Goal: Task Accomplishment & Management: Use online tool/utility

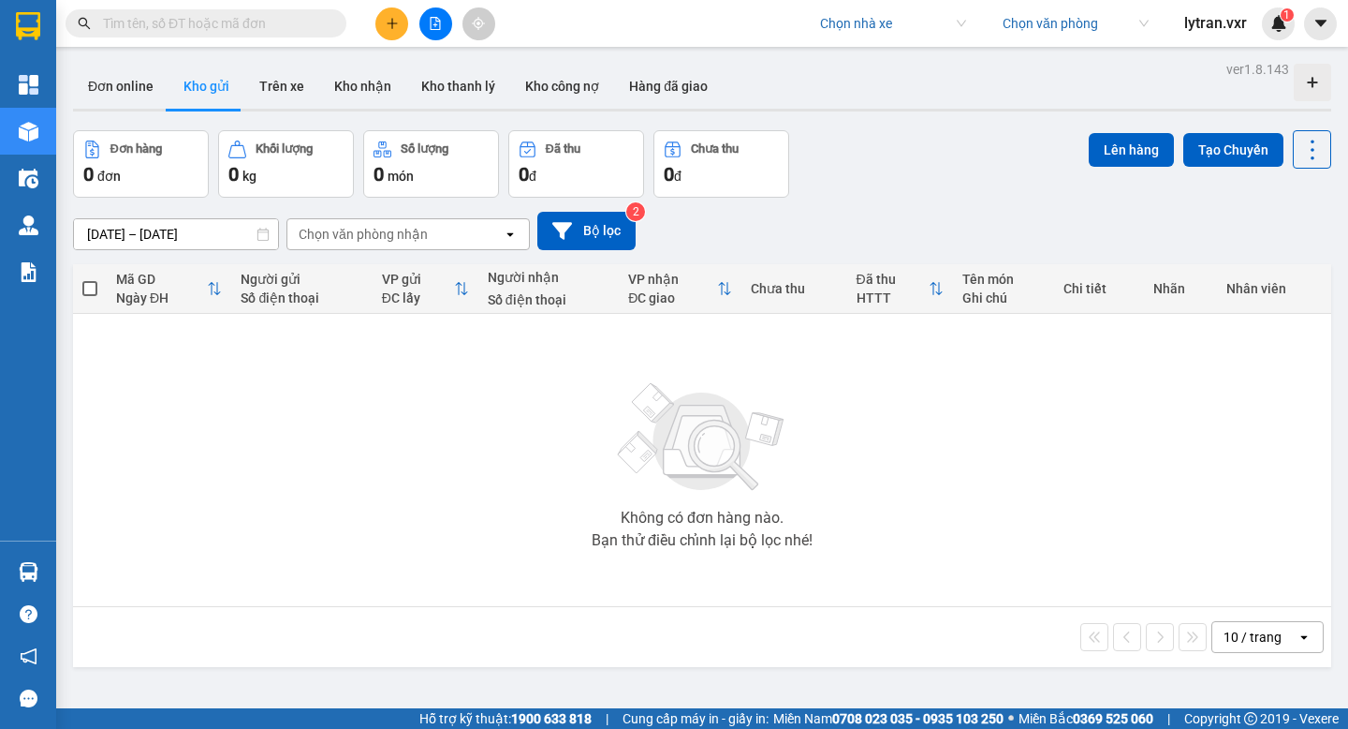
click at [866, 23] on input "search" at bounding box center [886, 23] width 133 height 28
type input "hải cu"
click at [864, 62] on div "Hải Cường" at bounding box center [891, 61] width 146 height 21
click at [282, 85] on button "Trên xe" at bounding box center [281, 86] width 75 height 45
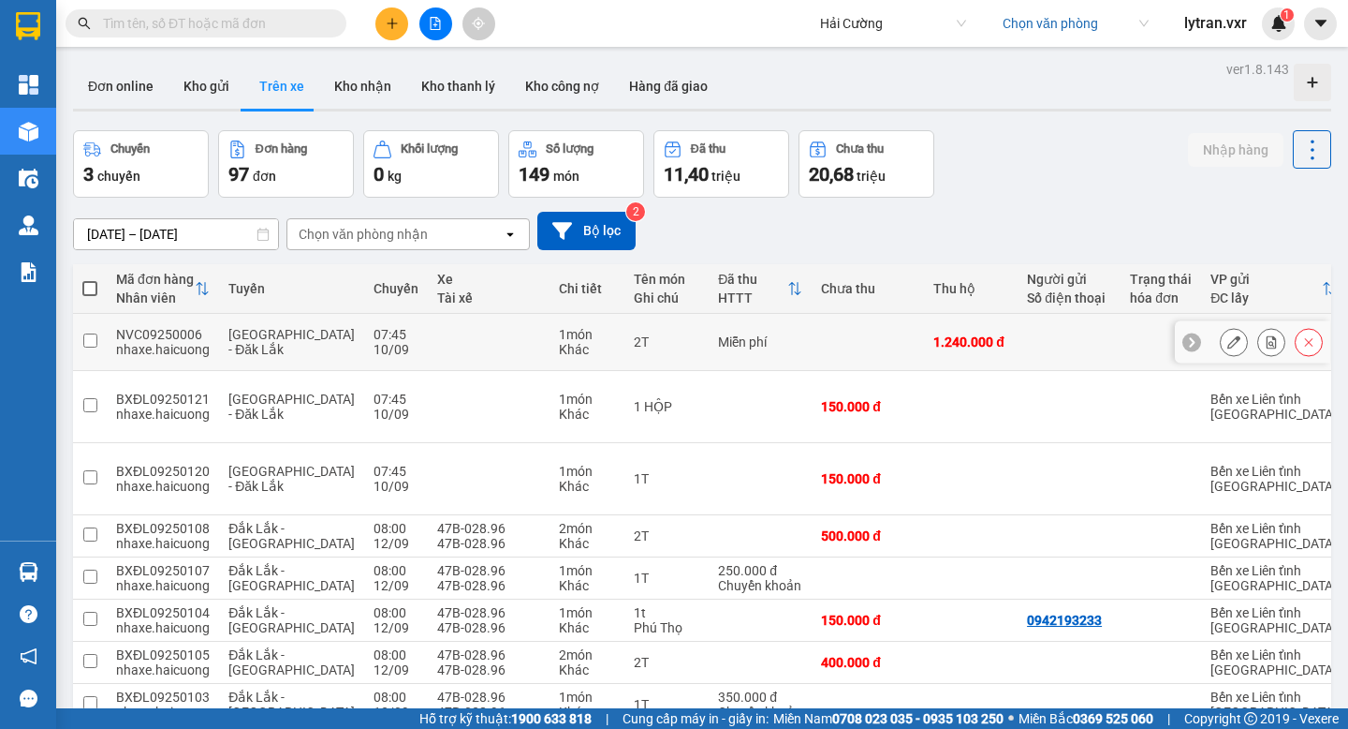
click at [186, 327] on div "NVC09250006" at bounding box center [163, 334] width 94 height 15
checkbox input "false"
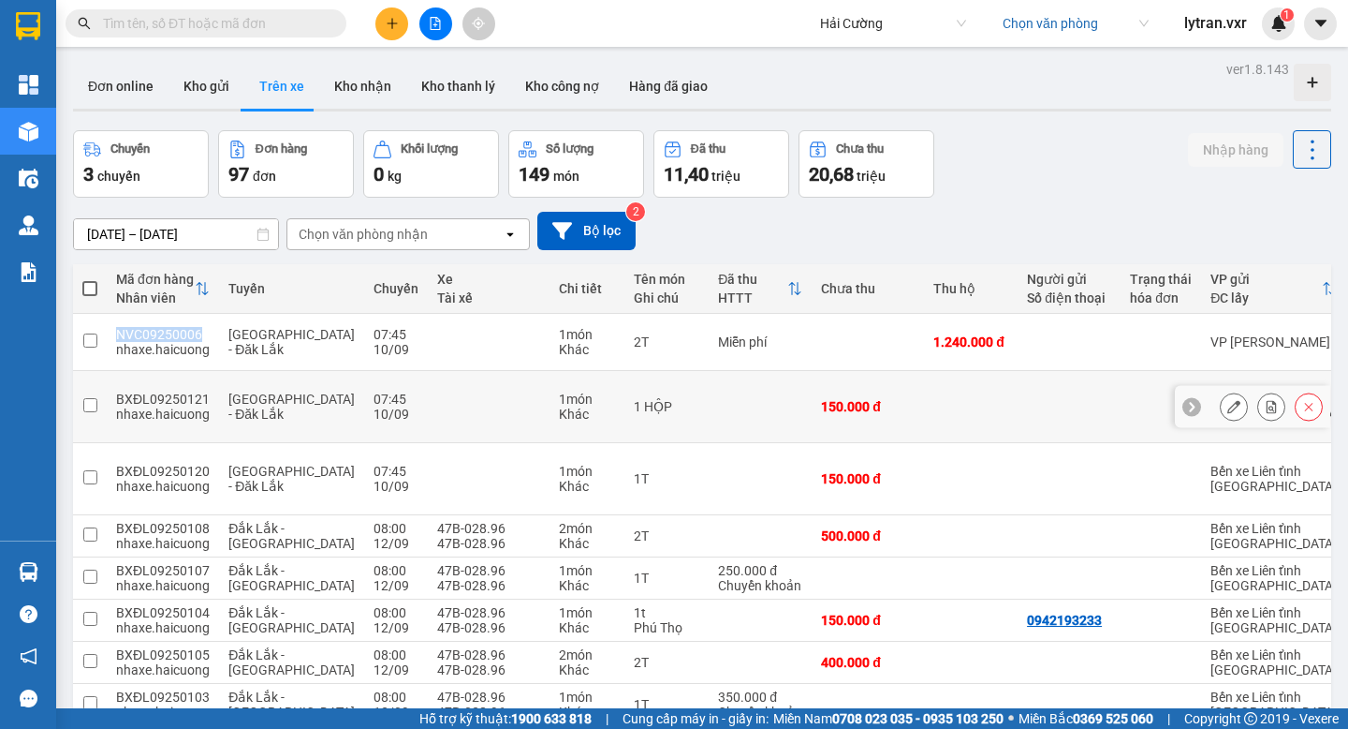
click at [1233, 412] on icon at bounding box center [1234, 406] width 13 height 13
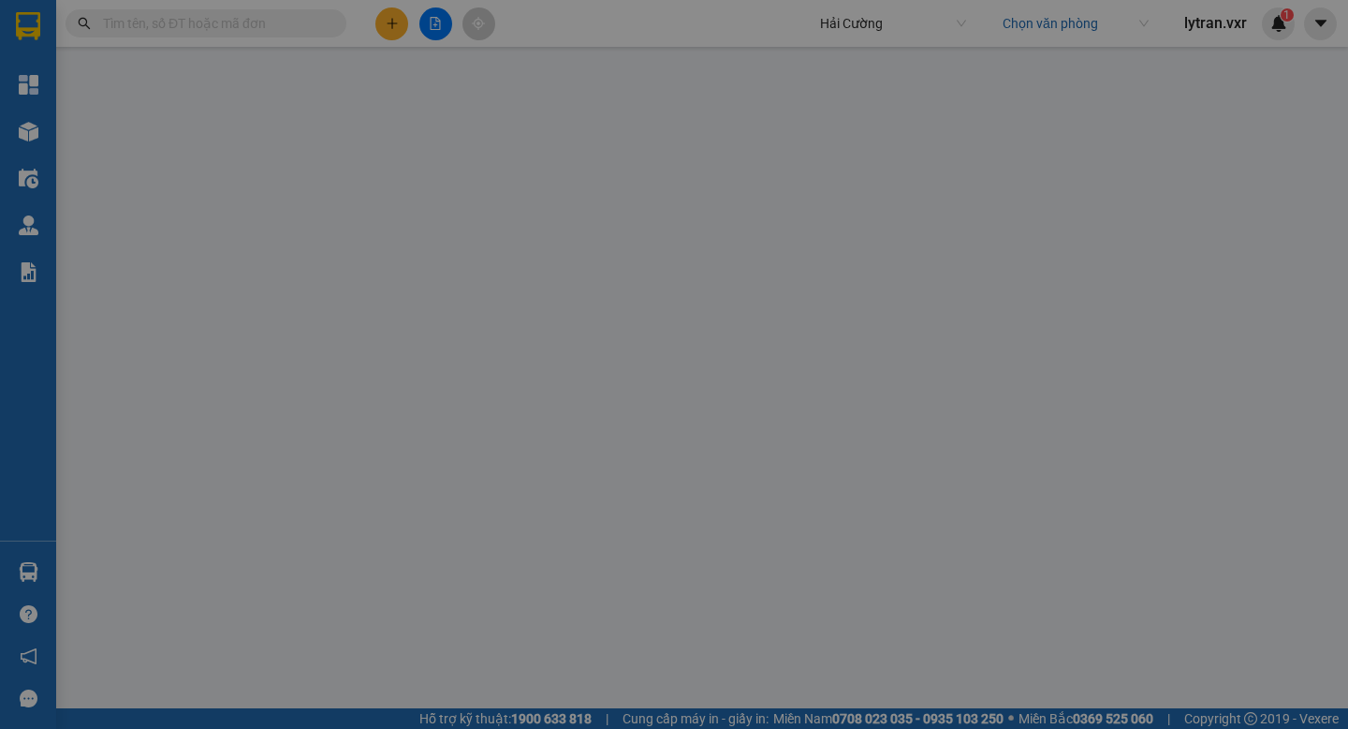
type input "0905224335"
type input "419 [PERSON_NAME]"
type input "150.000"
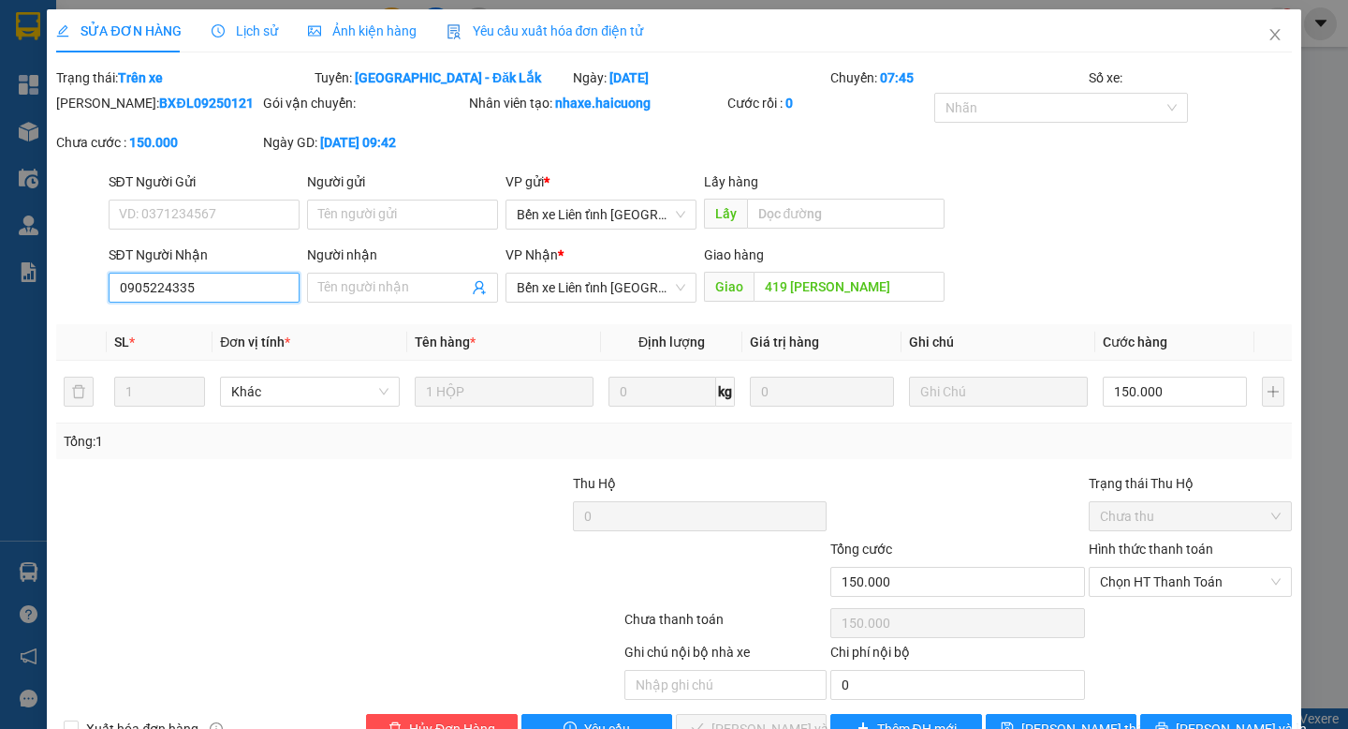
drag, startPoint x: 176, startPoint y: 308, endPoint x: 219, endPoint y: 308, distance: 43.1
click at [219, 302] on input "0905224335" at bounding box center [204, 288] width 191 height 30
click at [1277, 32] on icon "close" at bounding box center [1275, 34] width 10 height 11
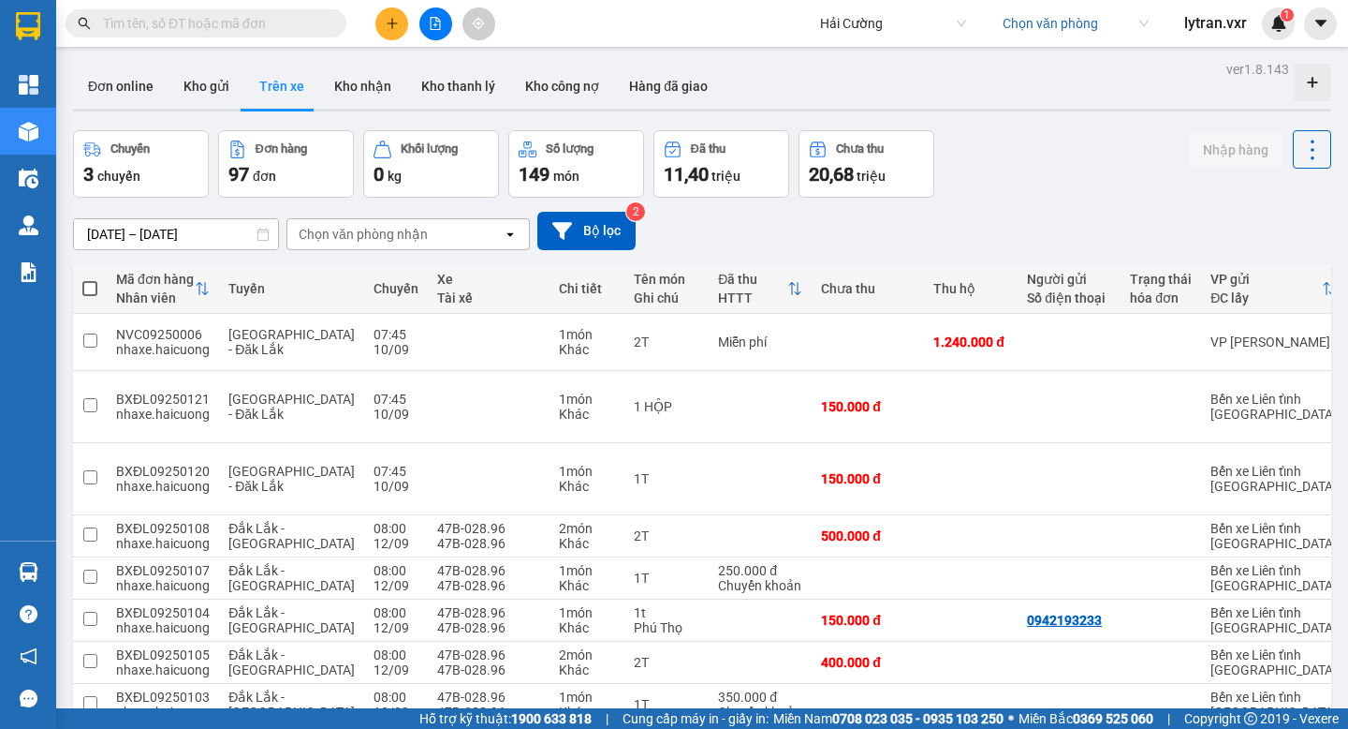
click at [255, 9] on span at bounding box center [206, 23] width 281 height 28
click at [217, 20] on input "text" at bounding box center [213, 23] width 221 height 21
paste input "335"
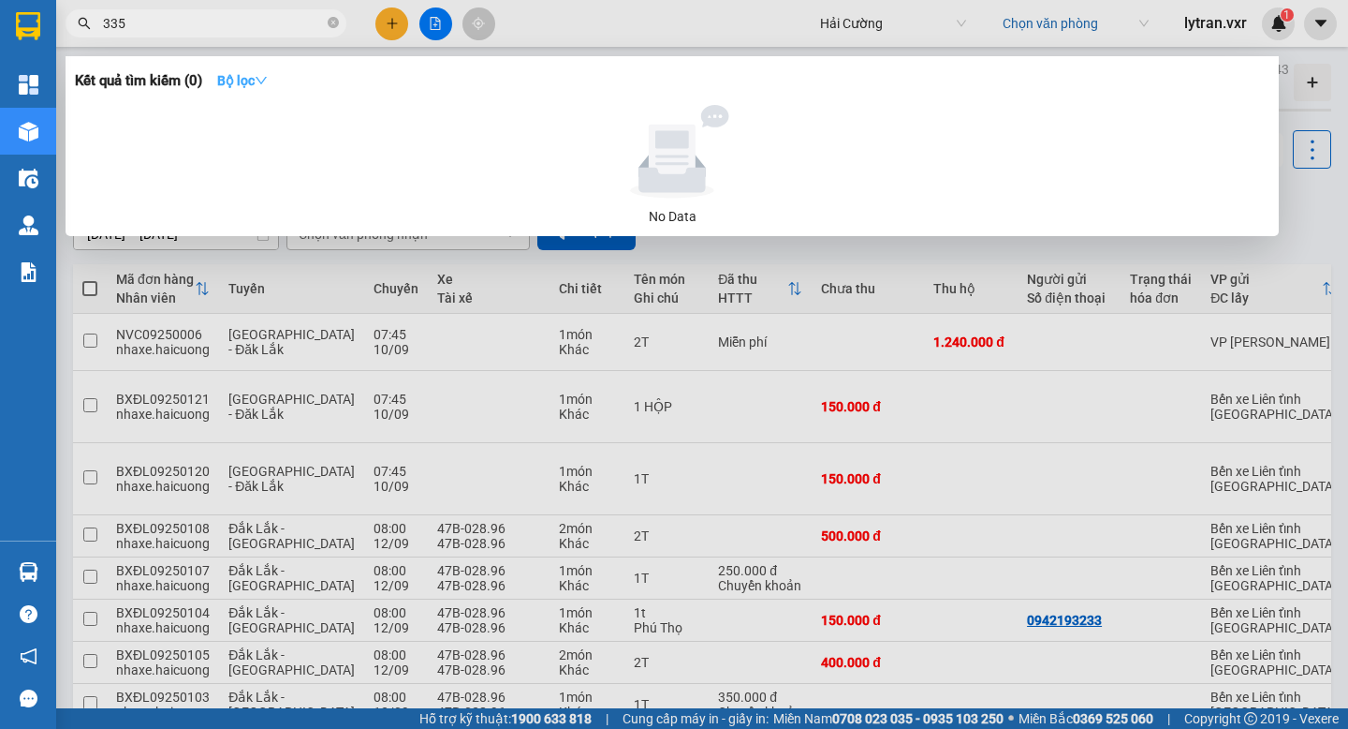
click at [268, 84] on icon "down" at bounding box center [261, 80] width 13 height 13
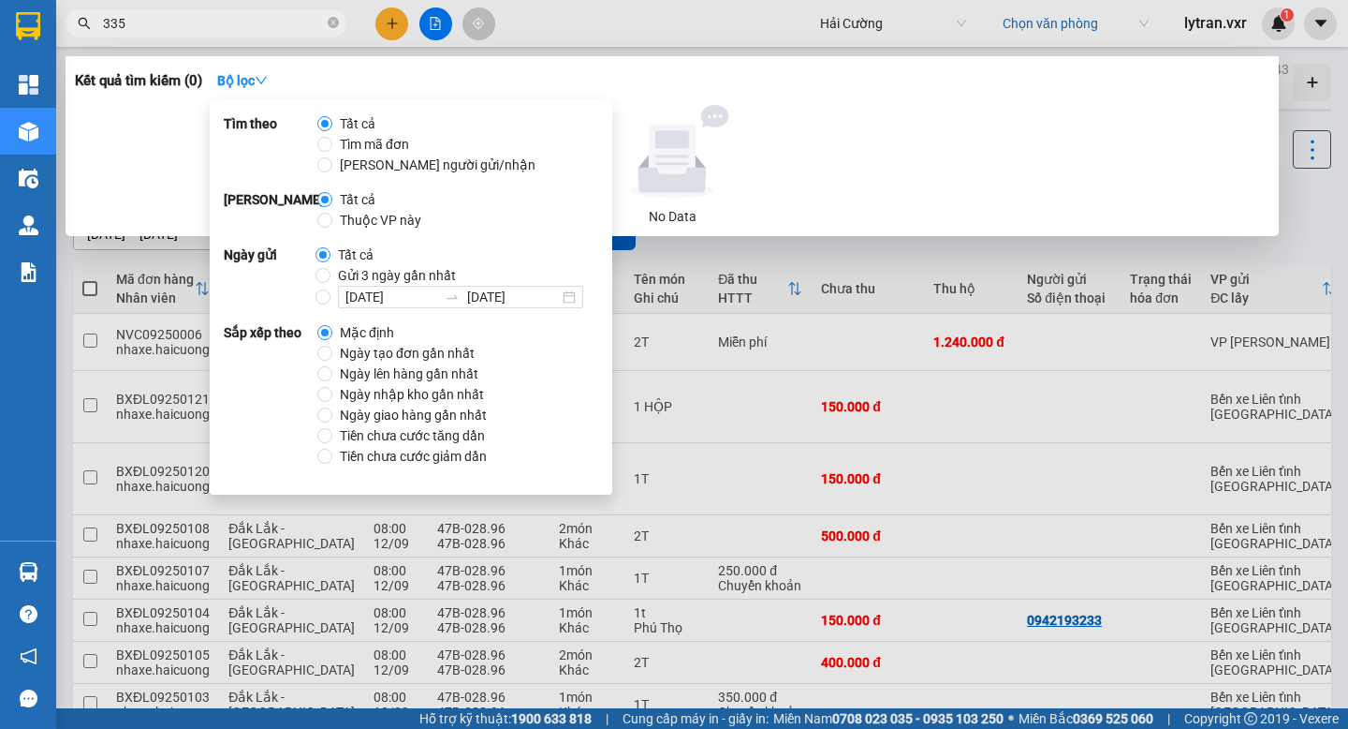
click at [219, 25] on input "335" at bounding box center [213, 23] width 221 height 21
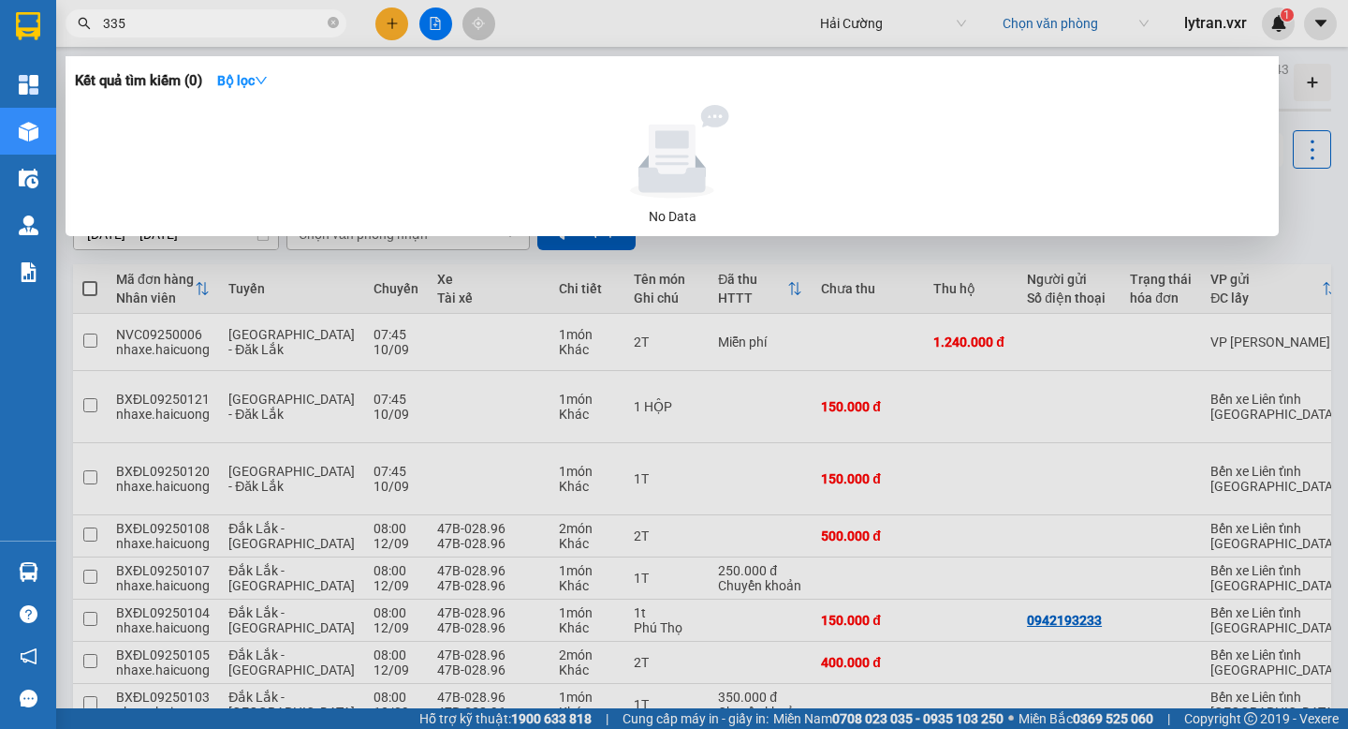
click at [219, 25] on input "335" at bounding box center [213, 23] width 221 height 21
click at [101, 22] on span "335" at bounding box center [206, 23] width 281 height 28
click at [103, 22] on input "335" at bounding box center [213, 23] width 221 height 21
type input "335"
click at [137, 30] on input "335" at bounding box center [213, 23] width 221 height 21
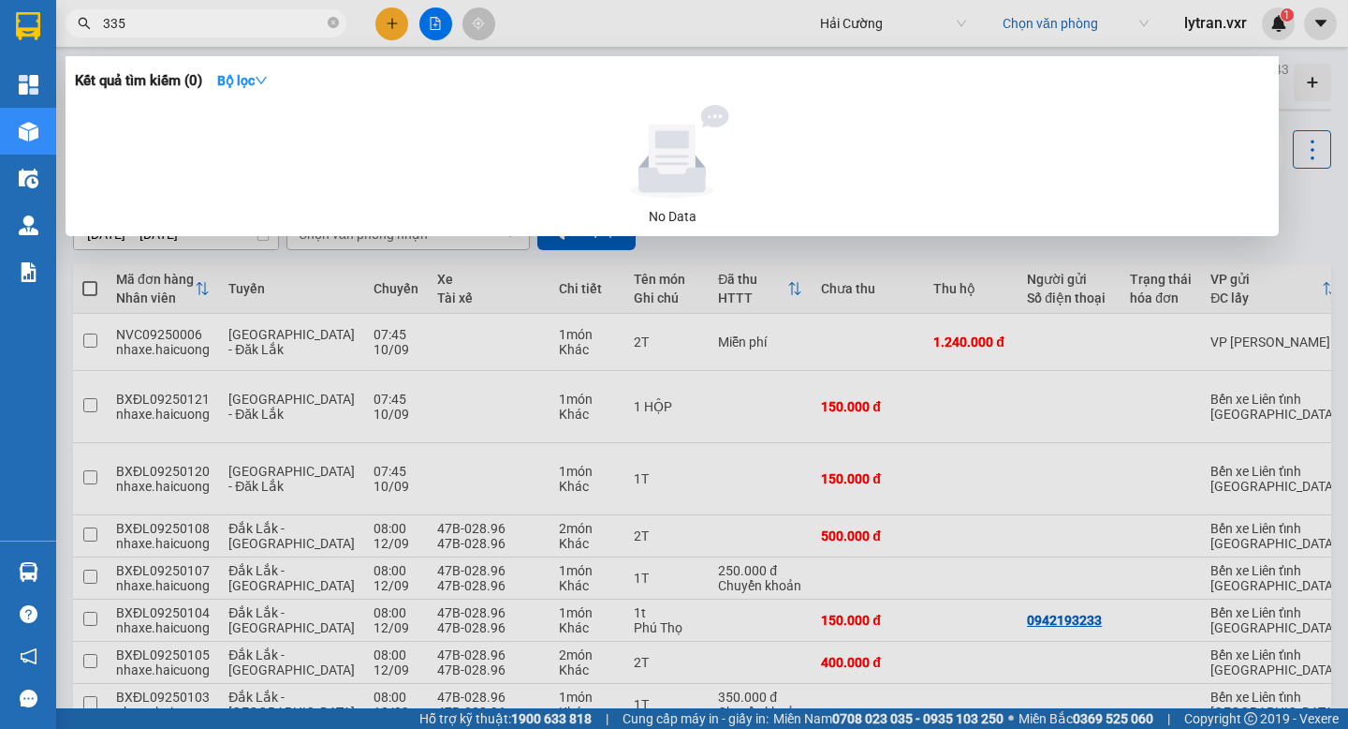
click at [137, 30] on input "335" at bounding box center [213, 23] width 221 height 21
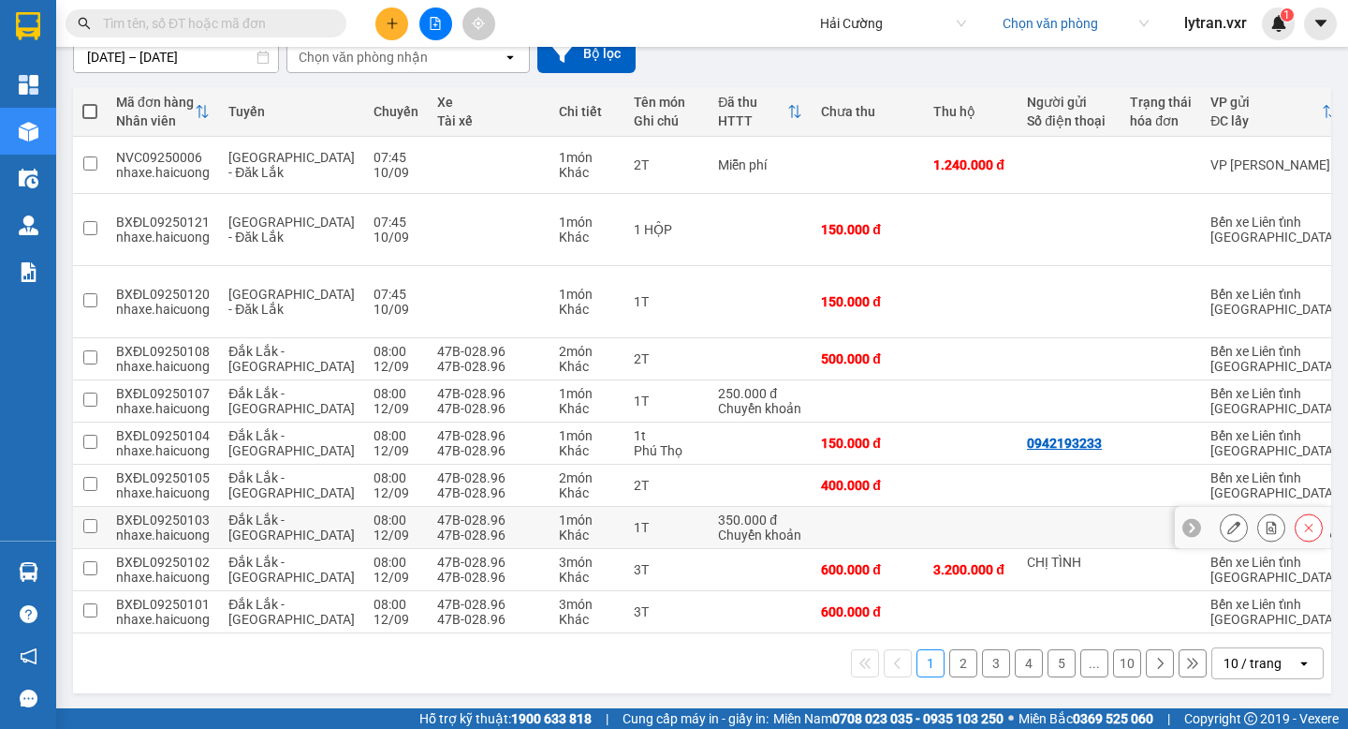
scroll to position [221, 0]
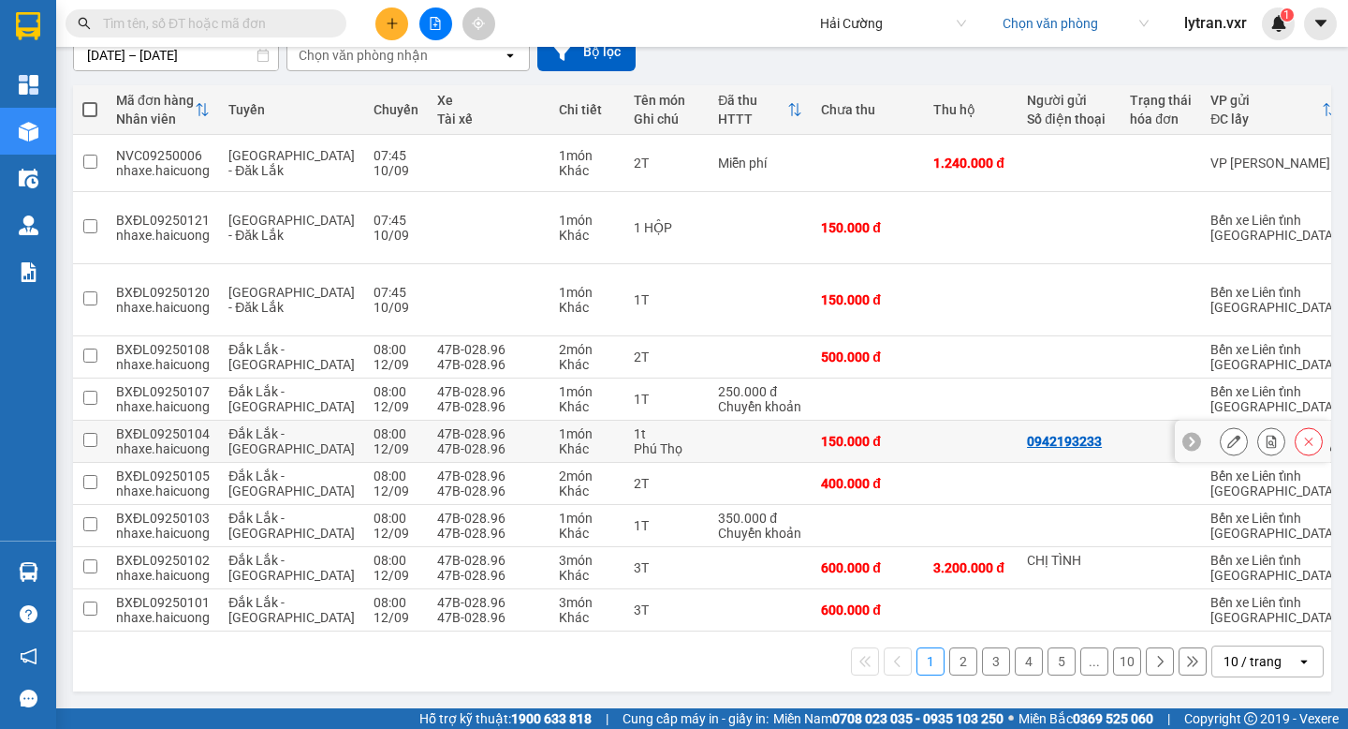
click at [878, 429] on td "150.000 đ" at bounding box center [868, 441] width 112 height 42
checkbox input "true"
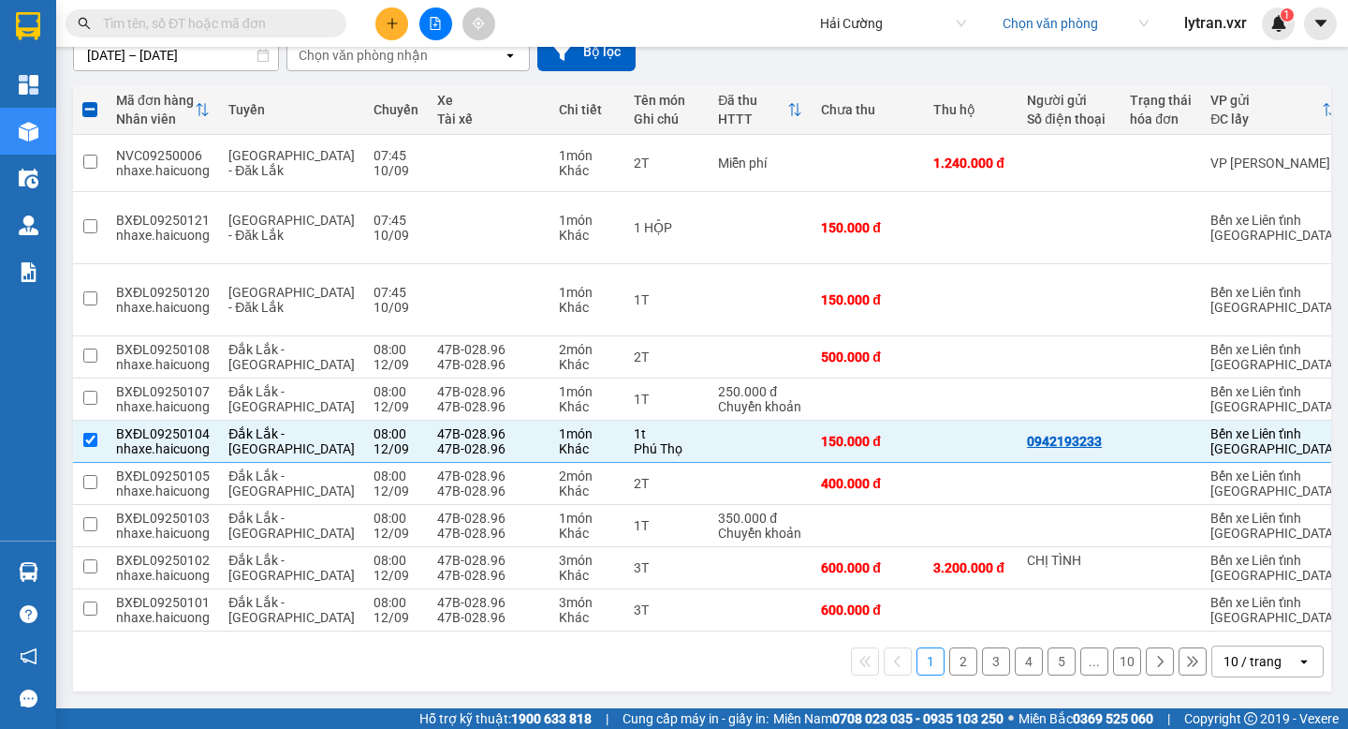
click at [191, 26] on input "text" at bounding box center [213, 23] width 221 height 21
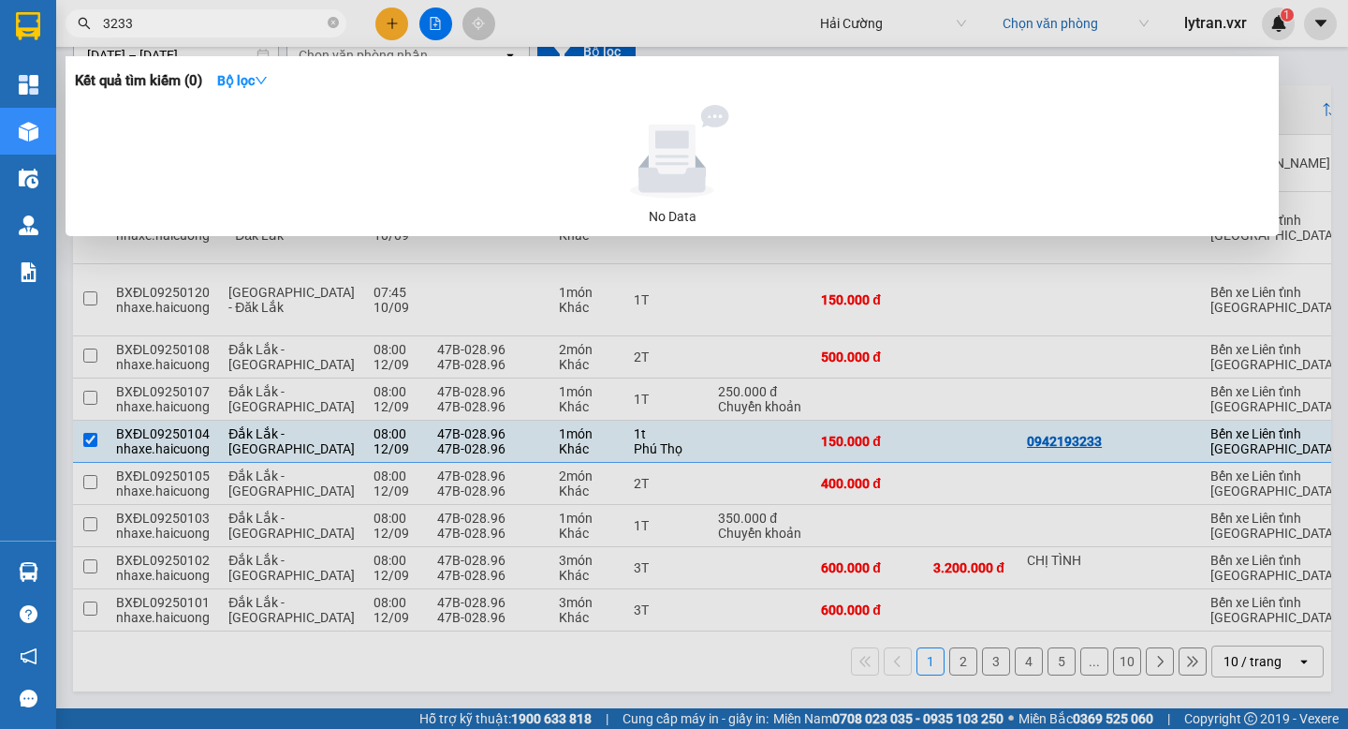
type input "3233"
click at [1187, 16] on div at bounding box center [674, 364] width 1348 height 729
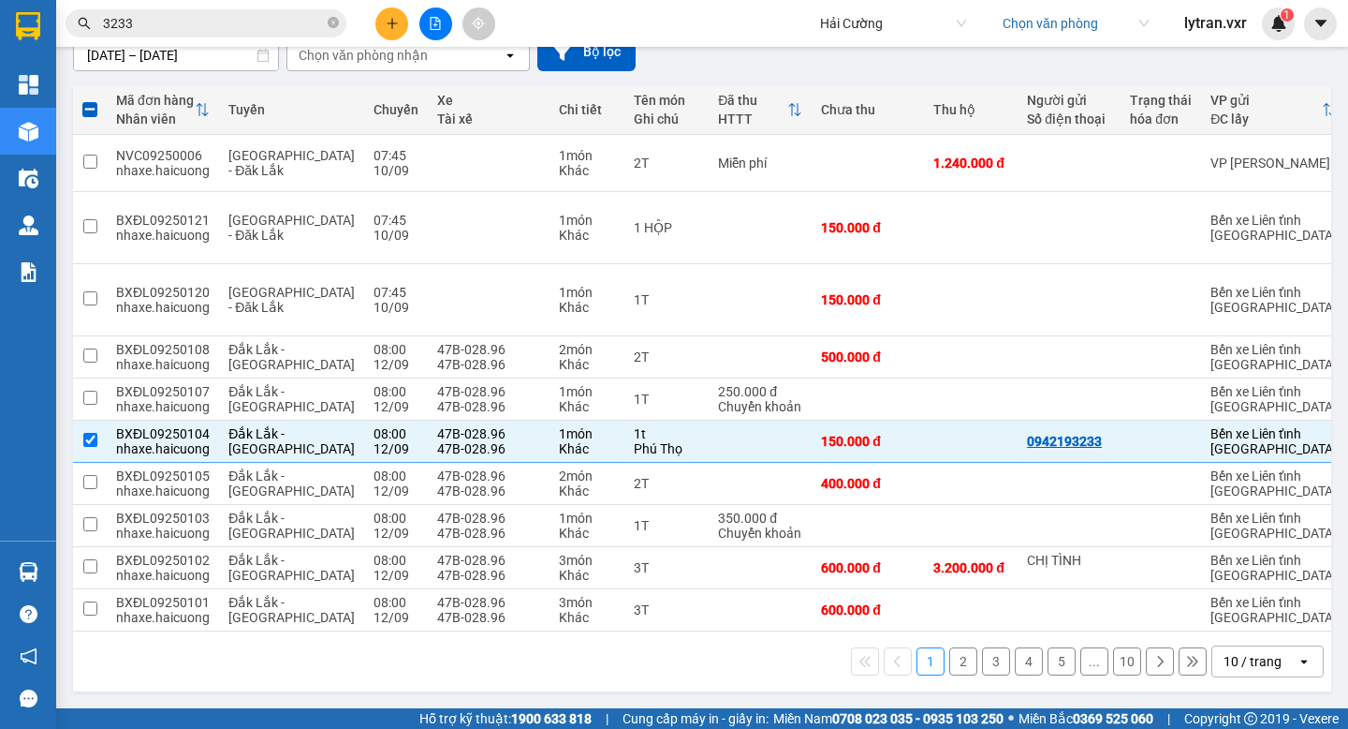
click at [837, 24] on span "Hải Cường" at bounding box center [893, 23] width 146 height 28
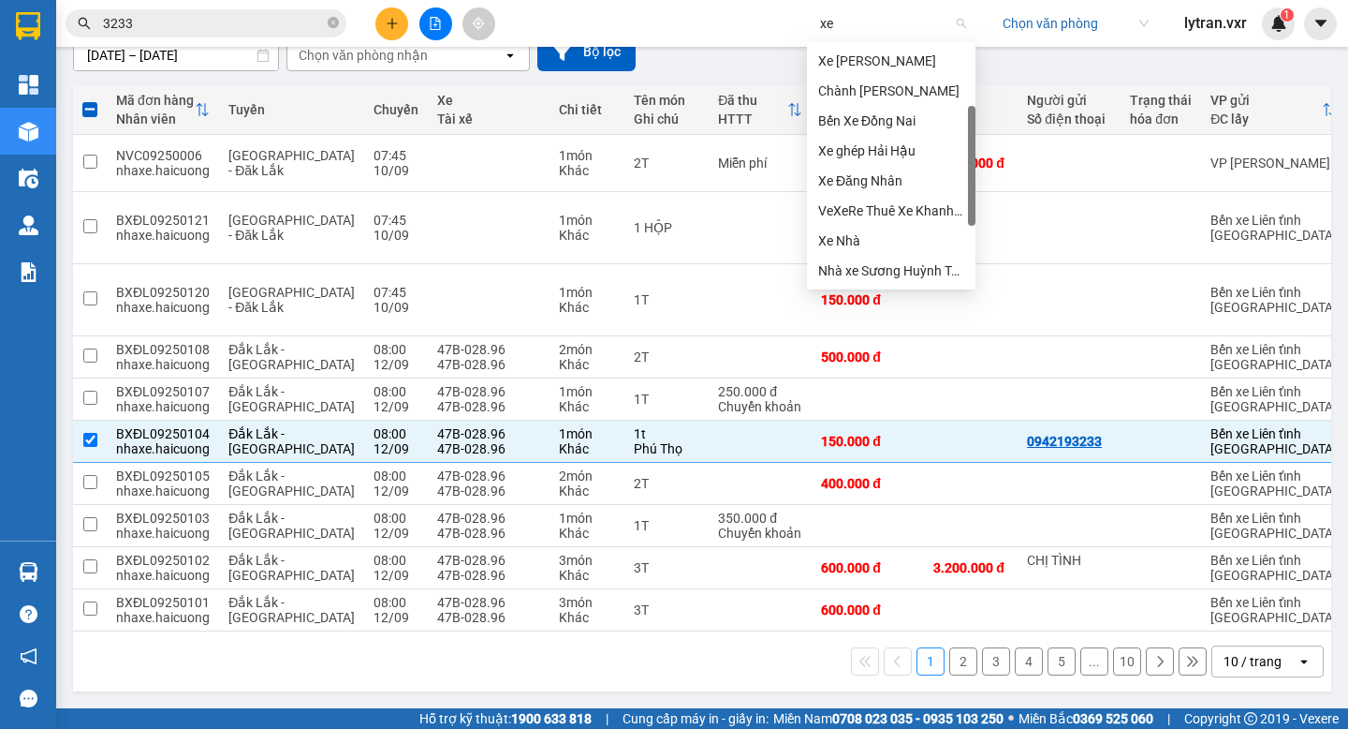
scroll to position [45, 0]
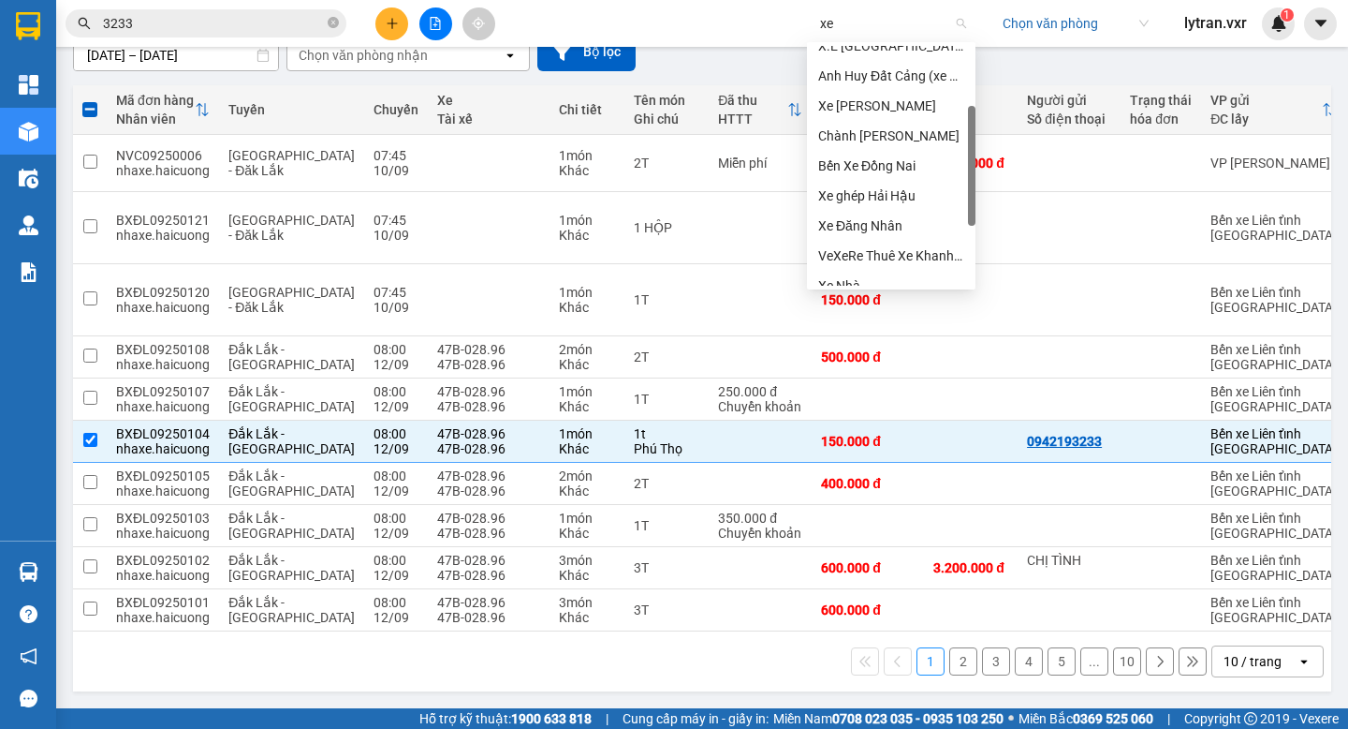
type input "xe t"
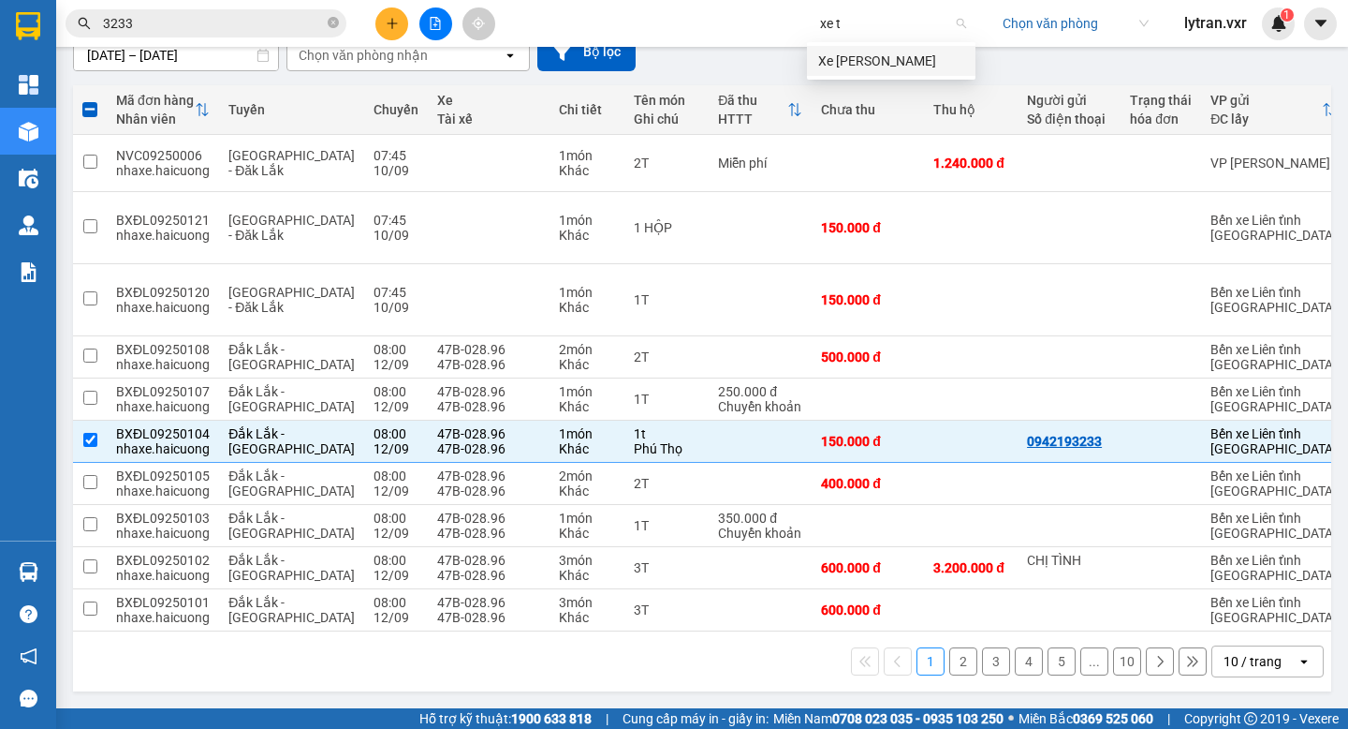
scroll to position [0, 0]
click at [876, 56] on div "Xe [PERSON_NAME]" at bounding box center [891, 61] width 146 height 21
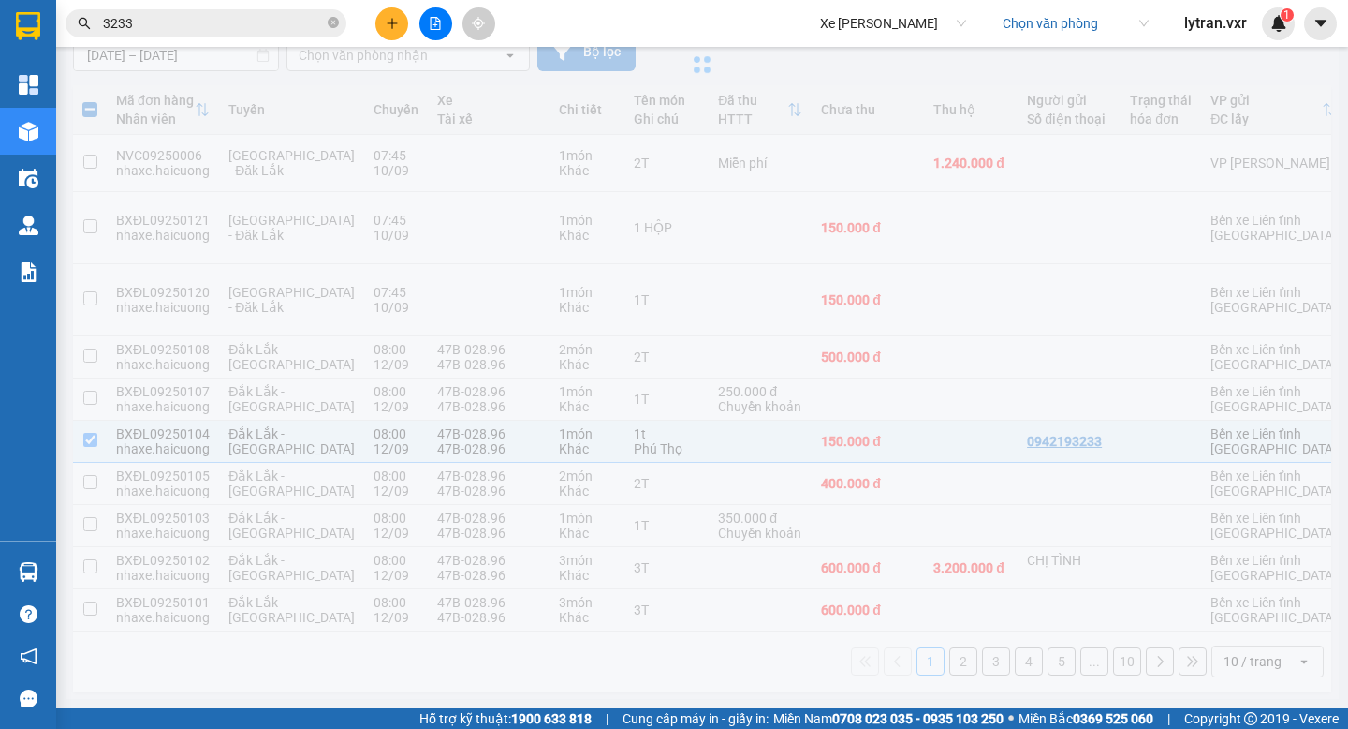
type input "[DATE] – [DATE]"
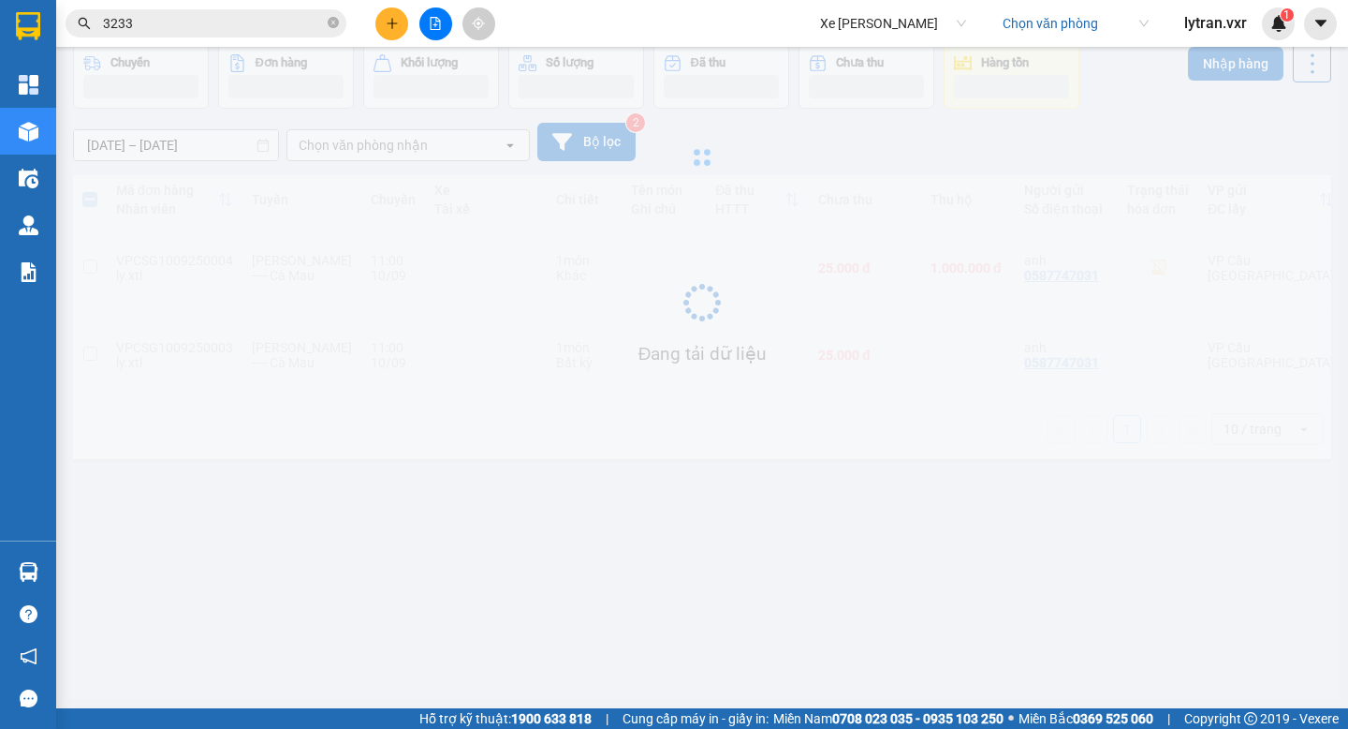
scroll to position [86, 0]
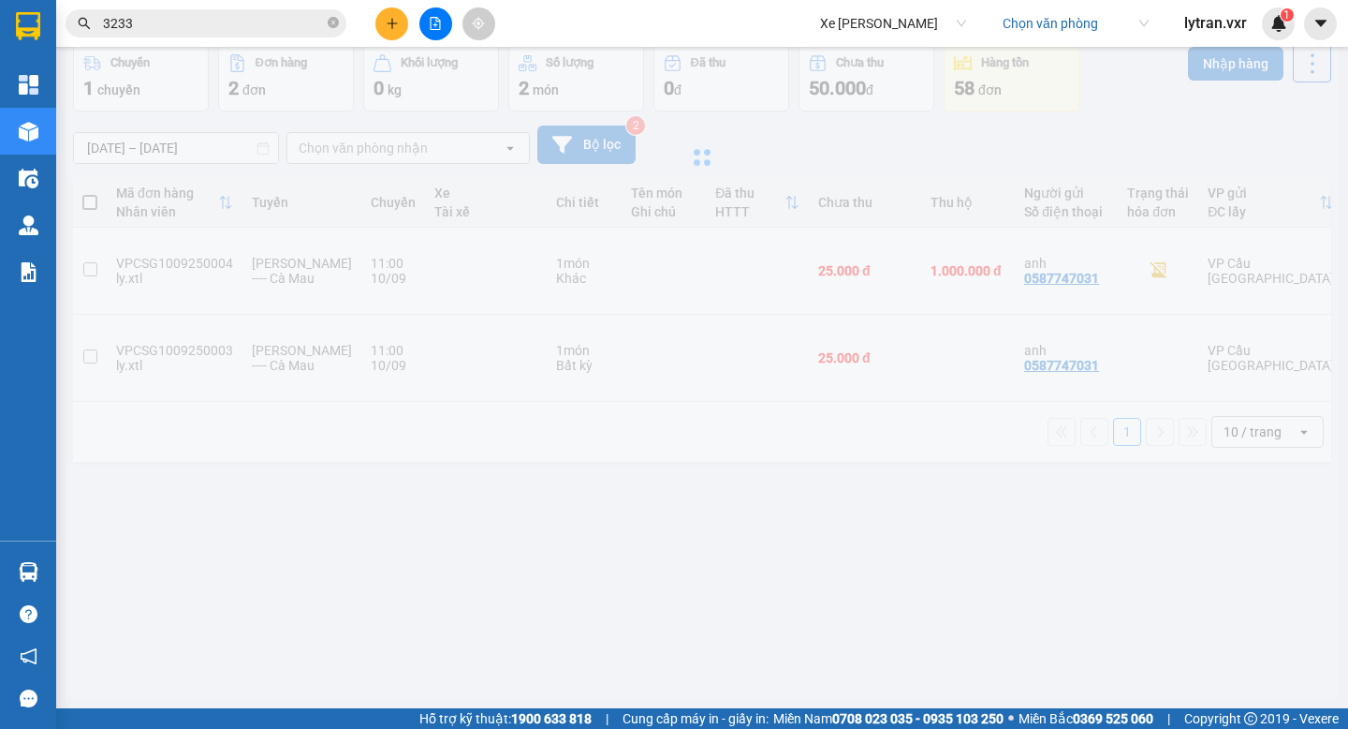
click at [223, 27] on input "3233" at bounding box center [213, 23] width 221 height 21
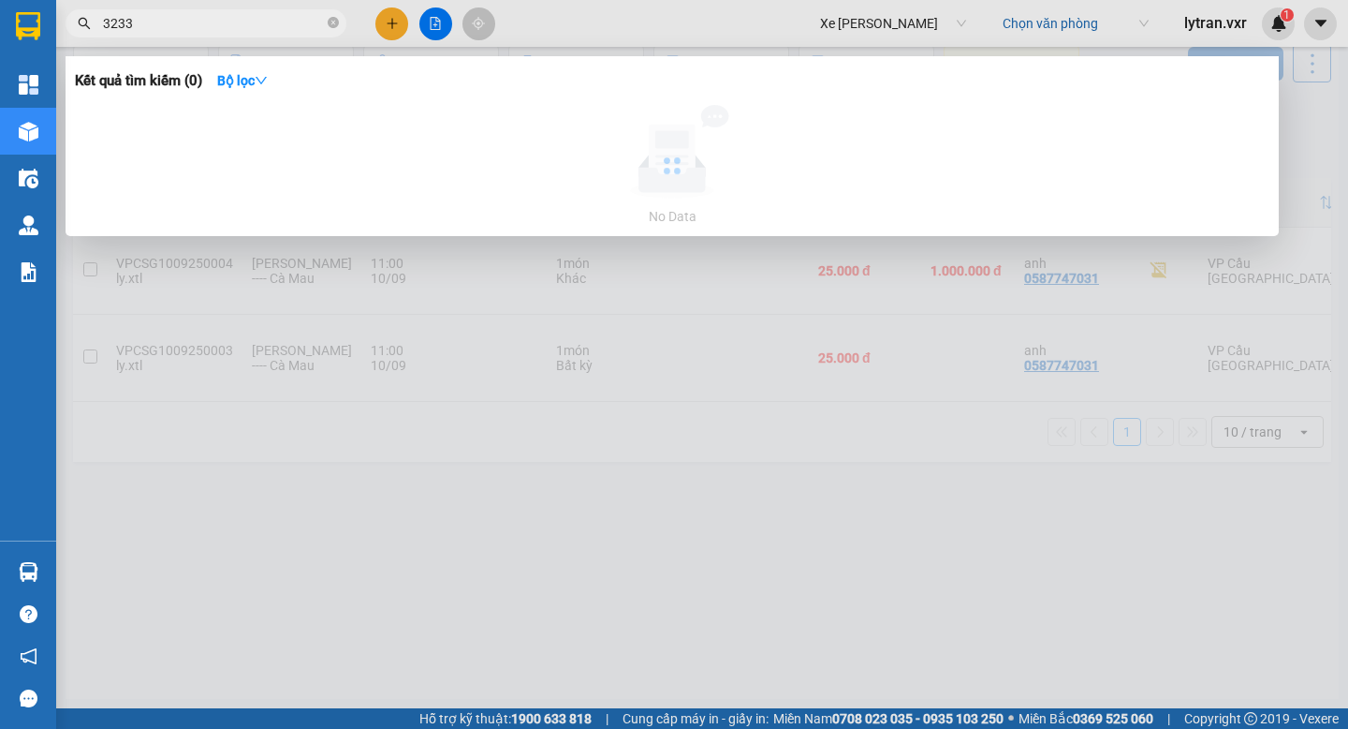
click at [223, 27] on input "3233" at bounding box center [213, 23] width 221 height 21
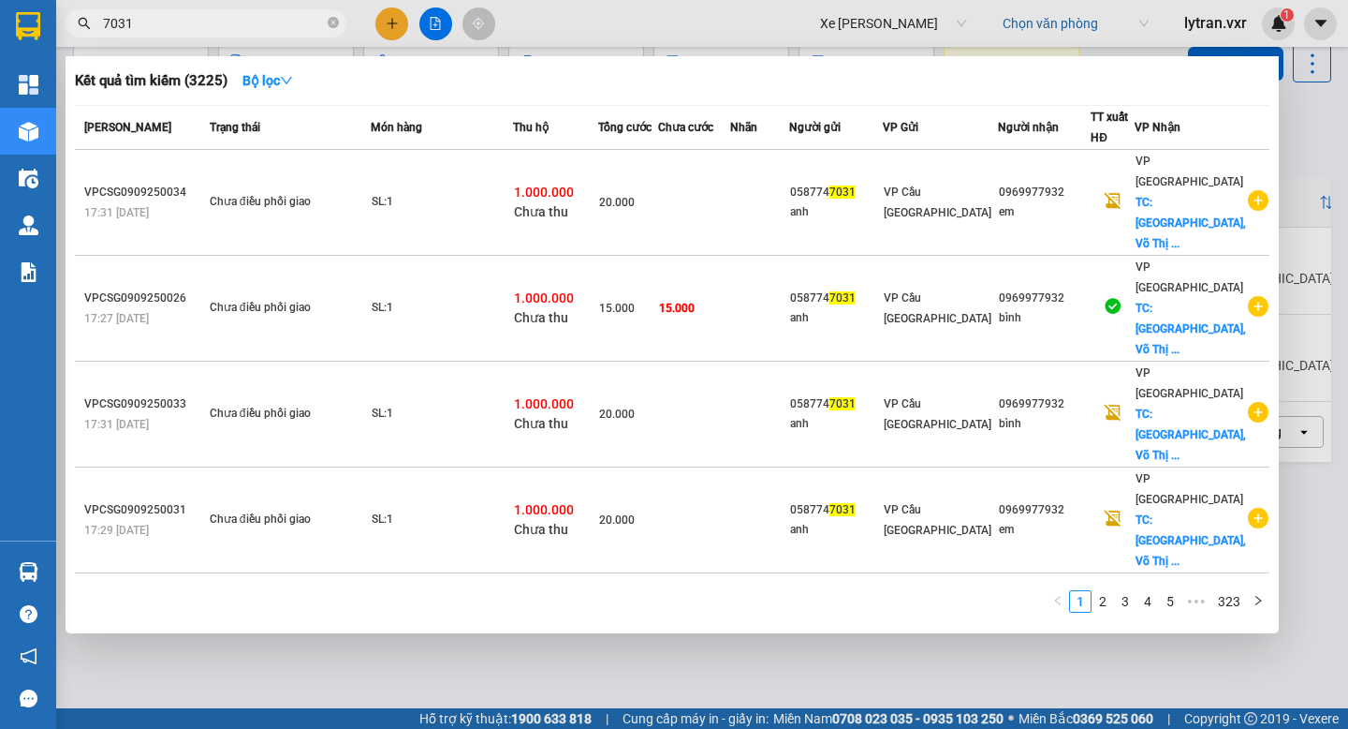
click at [111, 22] on input "7031" at bounding box center [213, 23] width 221 height 21
type input "031"
